Goal: Find specific page/section: Find specific page/section

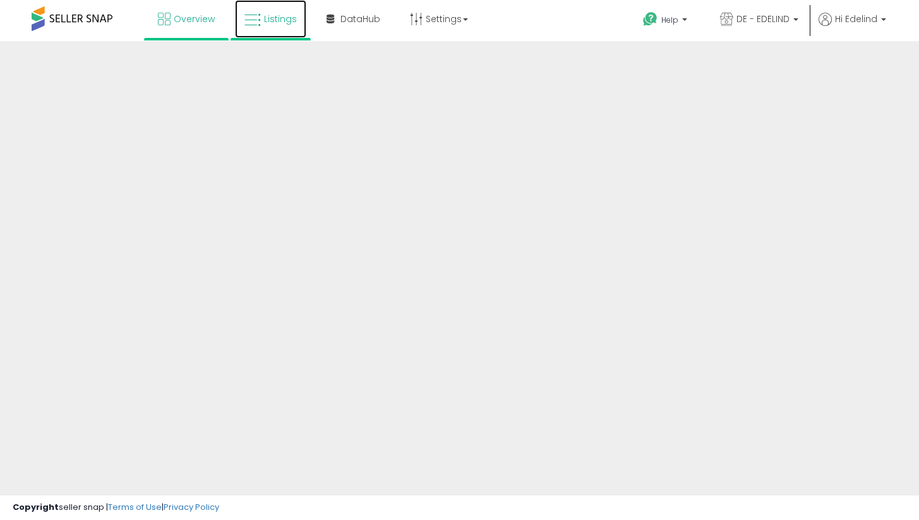
click at [275, 23] on span "Listings" at bounding box center [280, 19] width 33 height 13
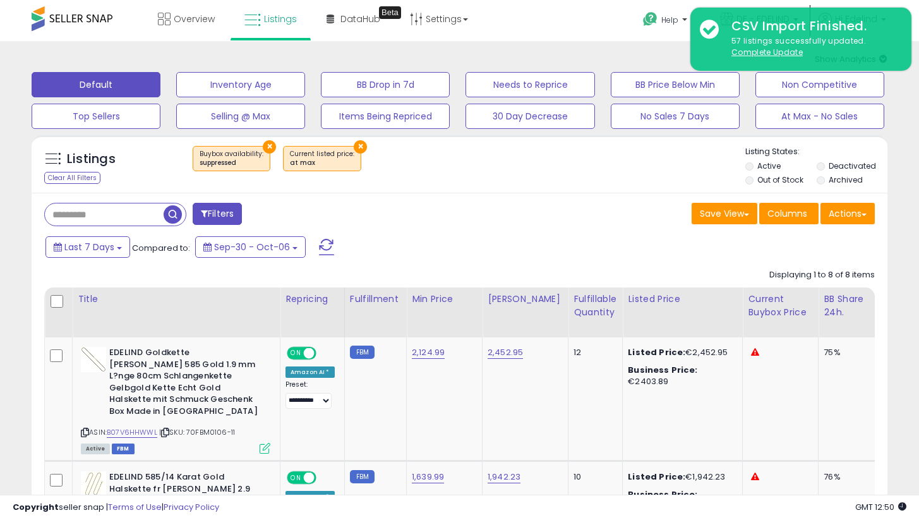
click at [441, 207] on div "Filters" at bounding box center [247, 215] width 425 height 25
click at [452, 170] on div "× Buybox availability : suppressed × at max" at bounding box center [461, 163] width 568 height 35
click at [267, 19] on span "Listings" at bounding box center [280, 19] width 33 height 13
click at [354, 147] on button "×" at bounding box center [360, 146] width 13 height 13
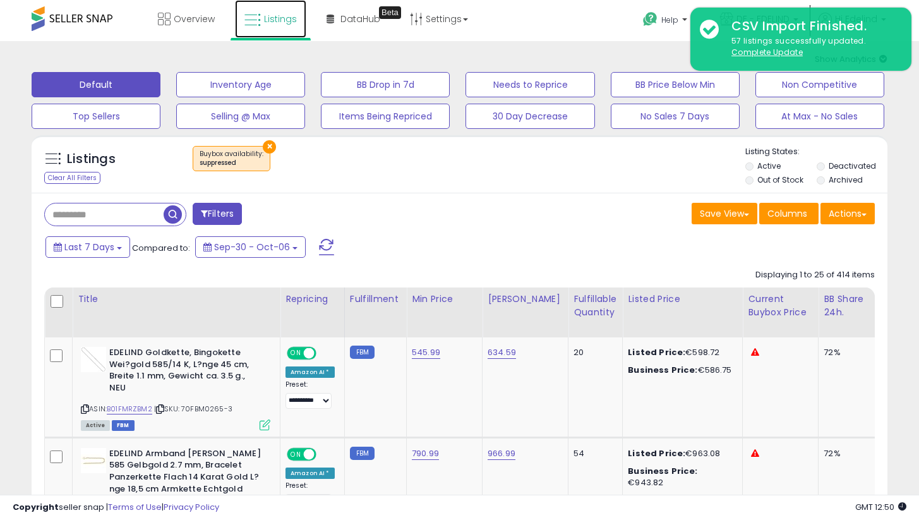
click at [278, 16] on span "Listings" at bounding box center [280, 19] width 33 height 13
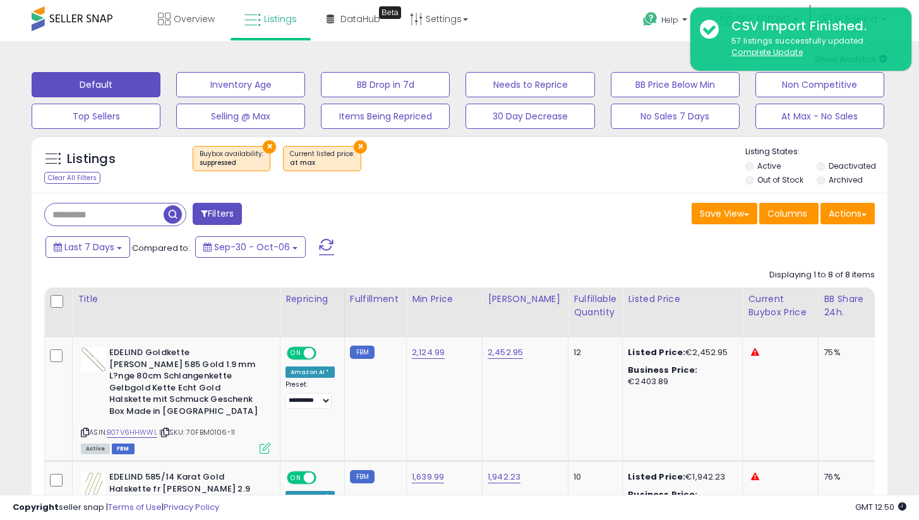
click at [264, 143] on button "×" at bounding box center [269, 146] width 13 height 13
